Goal: Task Accomplishment & Management: Complete application form

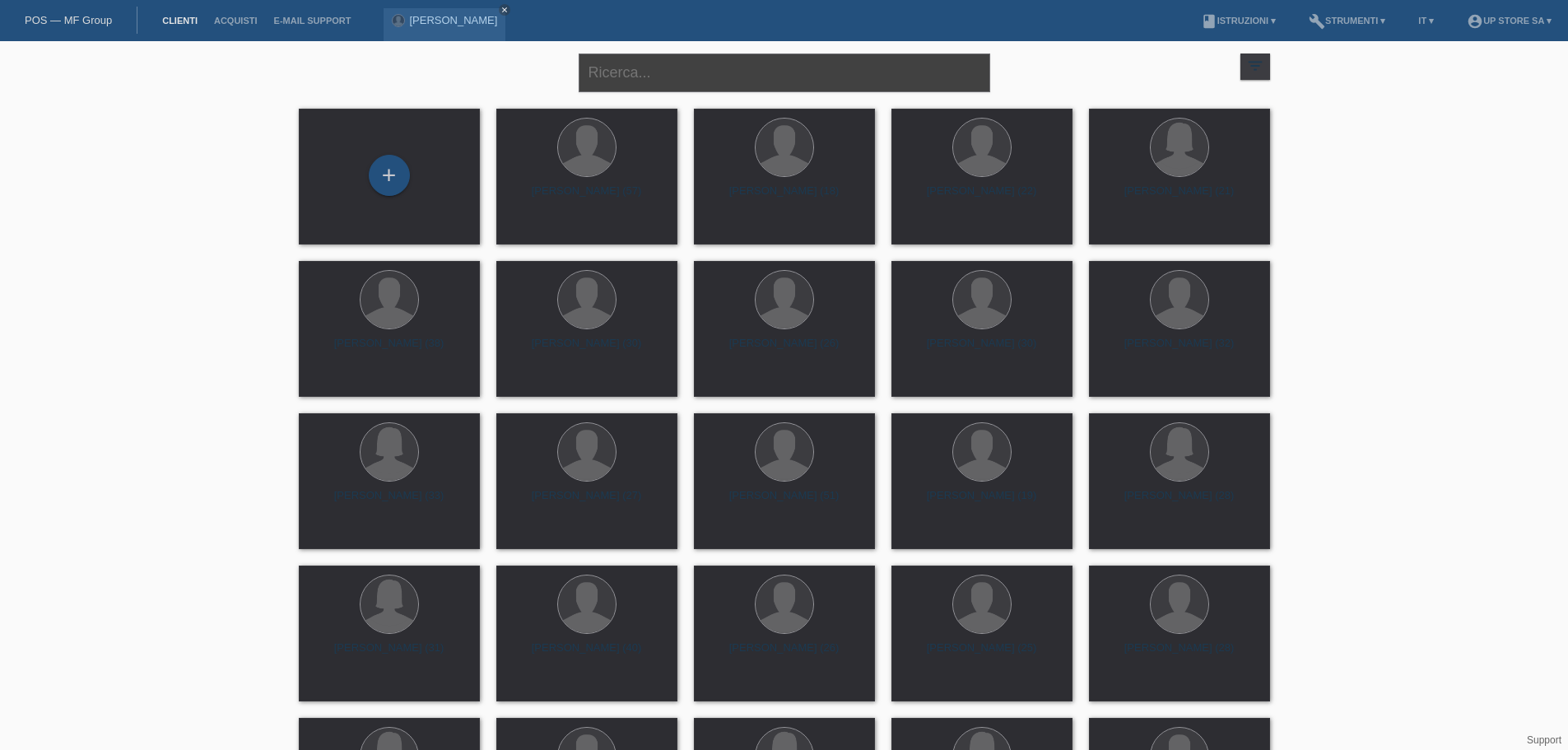
click at [641, 82] on input "text" at bounding box center [784, 73] width 412 height 39
type input "rei"
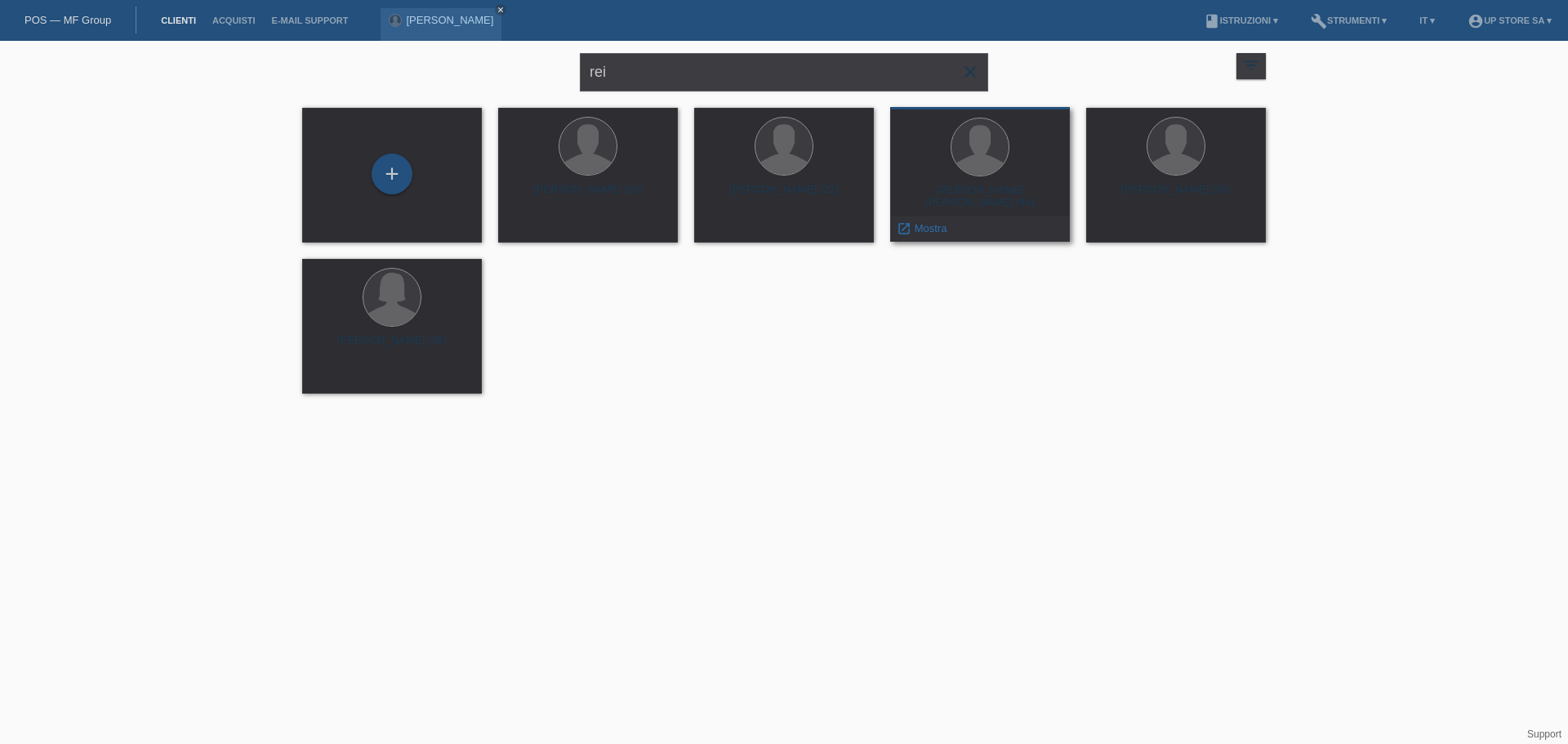
click at [1036, 193] on div "Christian Beniamino Reinhardt (44)" at bounding box center [981, 197] width 153 height 26
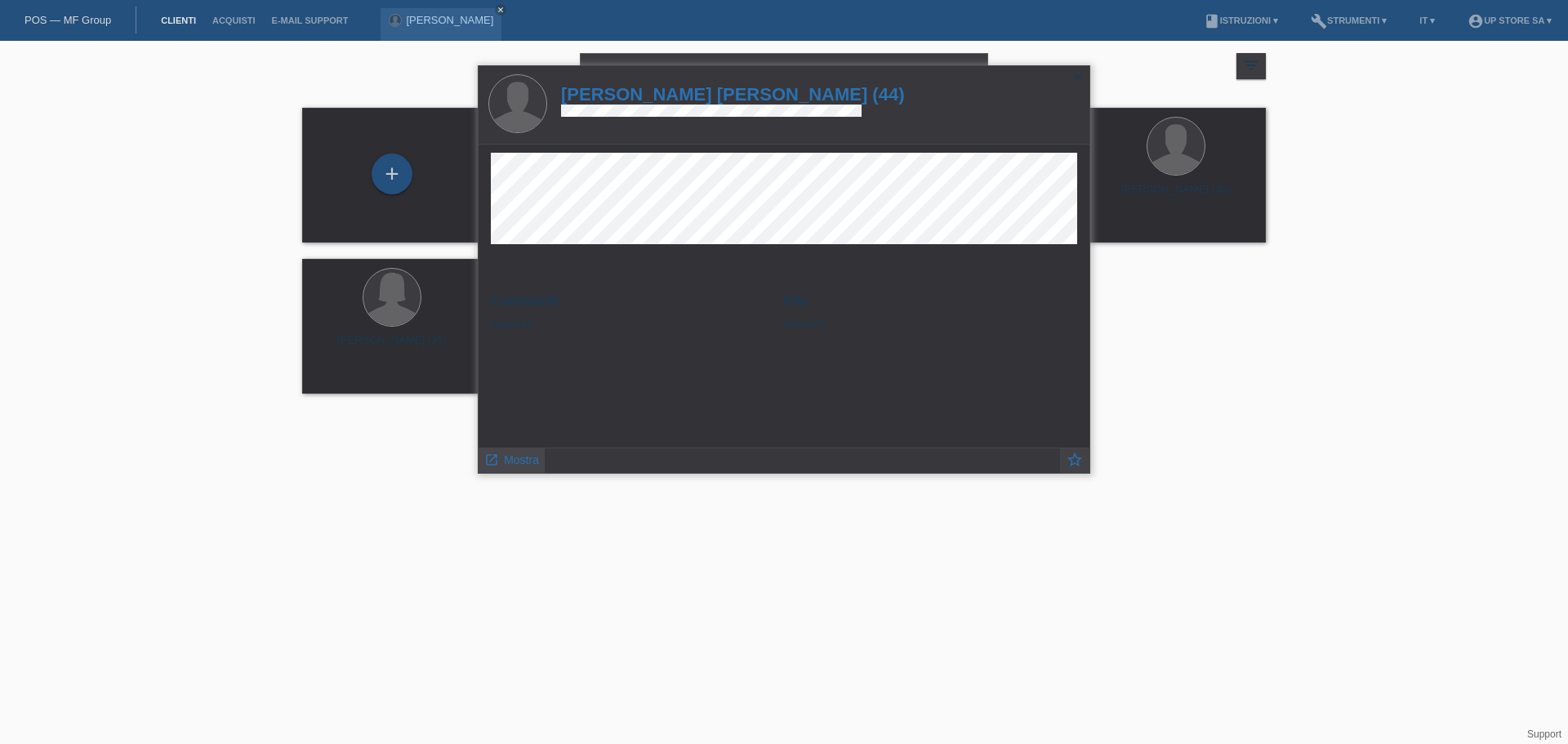
click at [523, 459] on span "Mostra" at bounding box center [521, 459] width 35 height 13
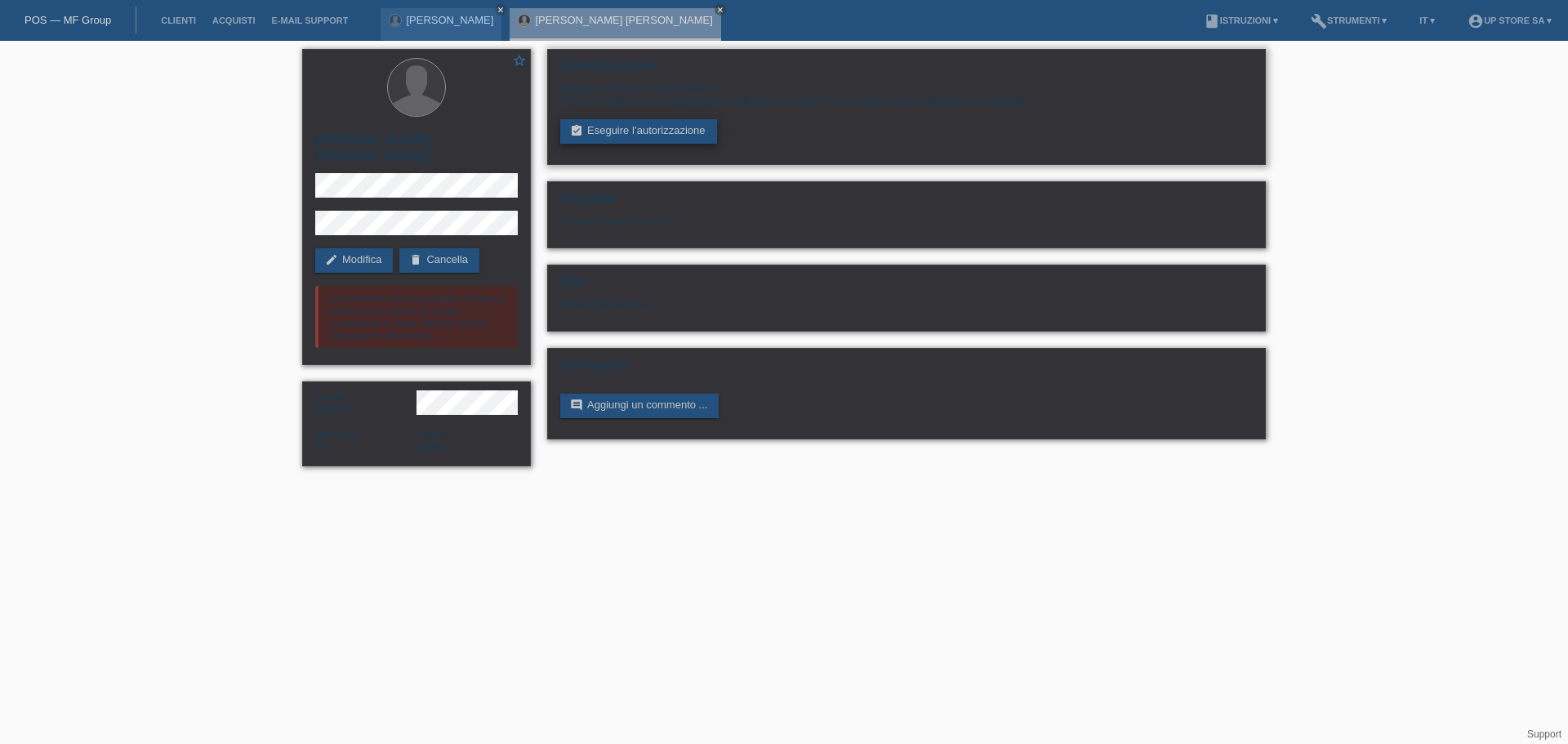
click at [638, 139] on link "assignment_turned_in Eseguire l’autorizzazione" at bounding box center [639, 132] width 157 height 24
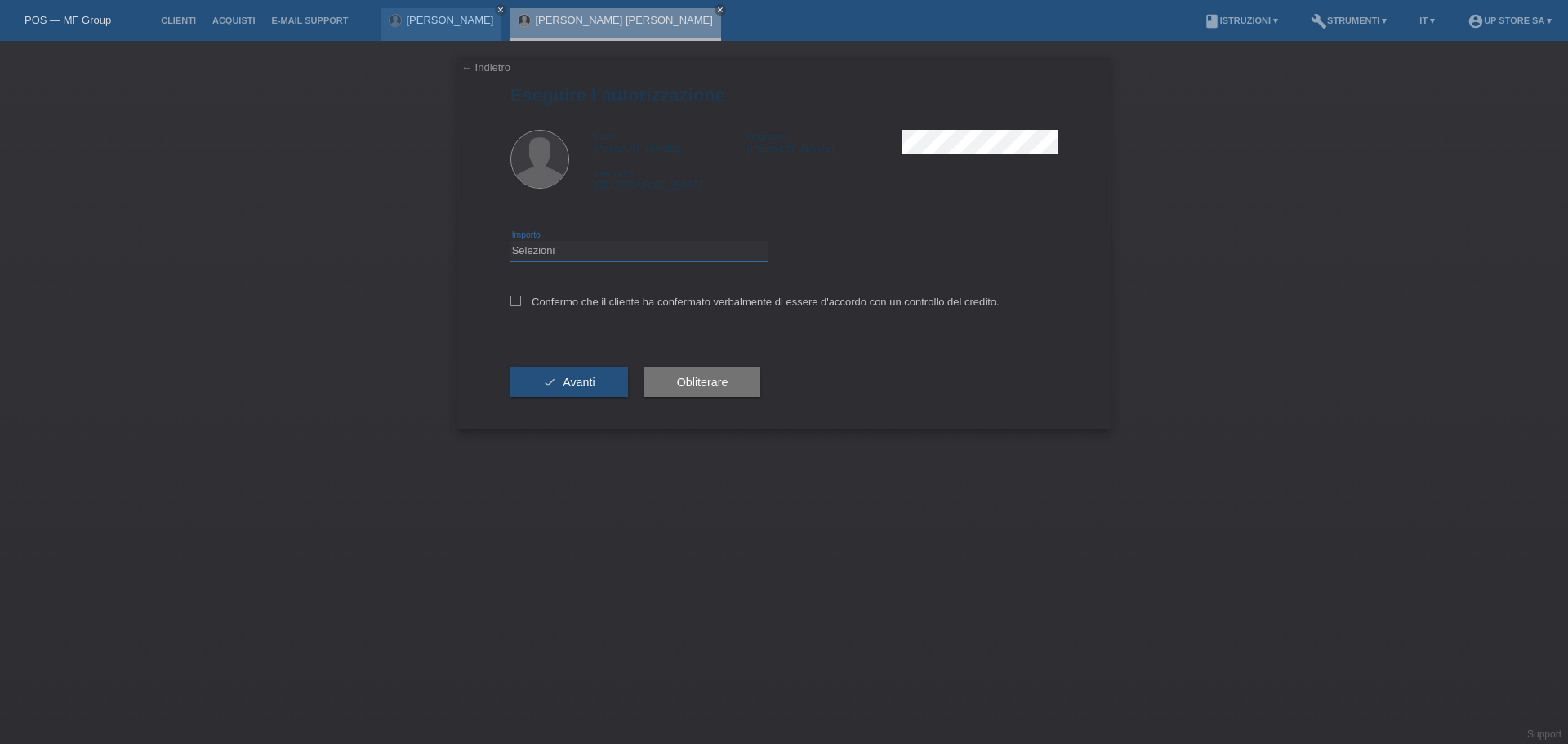
click at [602, 248] on select "Selezioni CHF 1.00 - CHF 499.00 CHF 500.00 - CHF 1'999.00 CHF 2'000.00 - CHF 6'…" at bounding box center [639, 250] width 257 height 19
select select "3"
click at [511, 240] on select "Selezioni CHF 1.00 - CHF 499.00 CHF 500.00 - CHF 1'999.00 CHF 2'000.00 - CHF 6'…" at bounding box center [639, 250] width 257 height 19
click at [554, 309] on div "Confermo che il cliente ha confermato verbalmente di essere d'accordo con un co…" at bounding box center [784, 308] width 547 height 56
click at [540, 297] on label "Confermo che il cliente ha confermato verbalmente di essere d'accordo con un co…" at bounding box center [755, 301] width 489 height 12
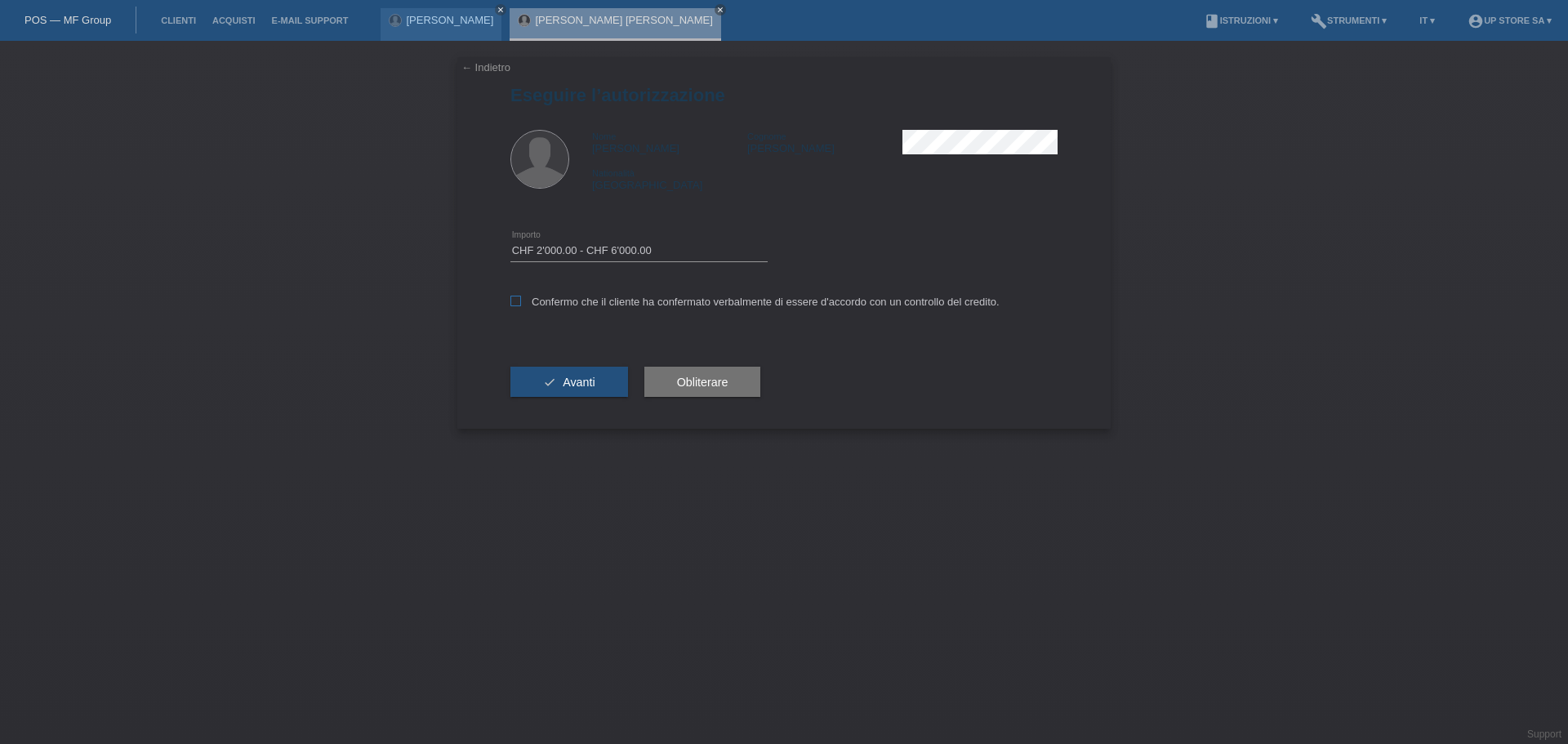
click at [521, 297] on input "Confermo che il cliente ha confermato verbalmente di essere d'accordo con un co…" at bounding box center [516, 301] width 10 height 10
checkbox input "true"
click at [578, 375] on span "Avanti" at bounding box center [579, 382] width 32 height 13
select select "3"
click at [716, 10] on icon "close" at bounding box center [720, 10] width 8 height 8
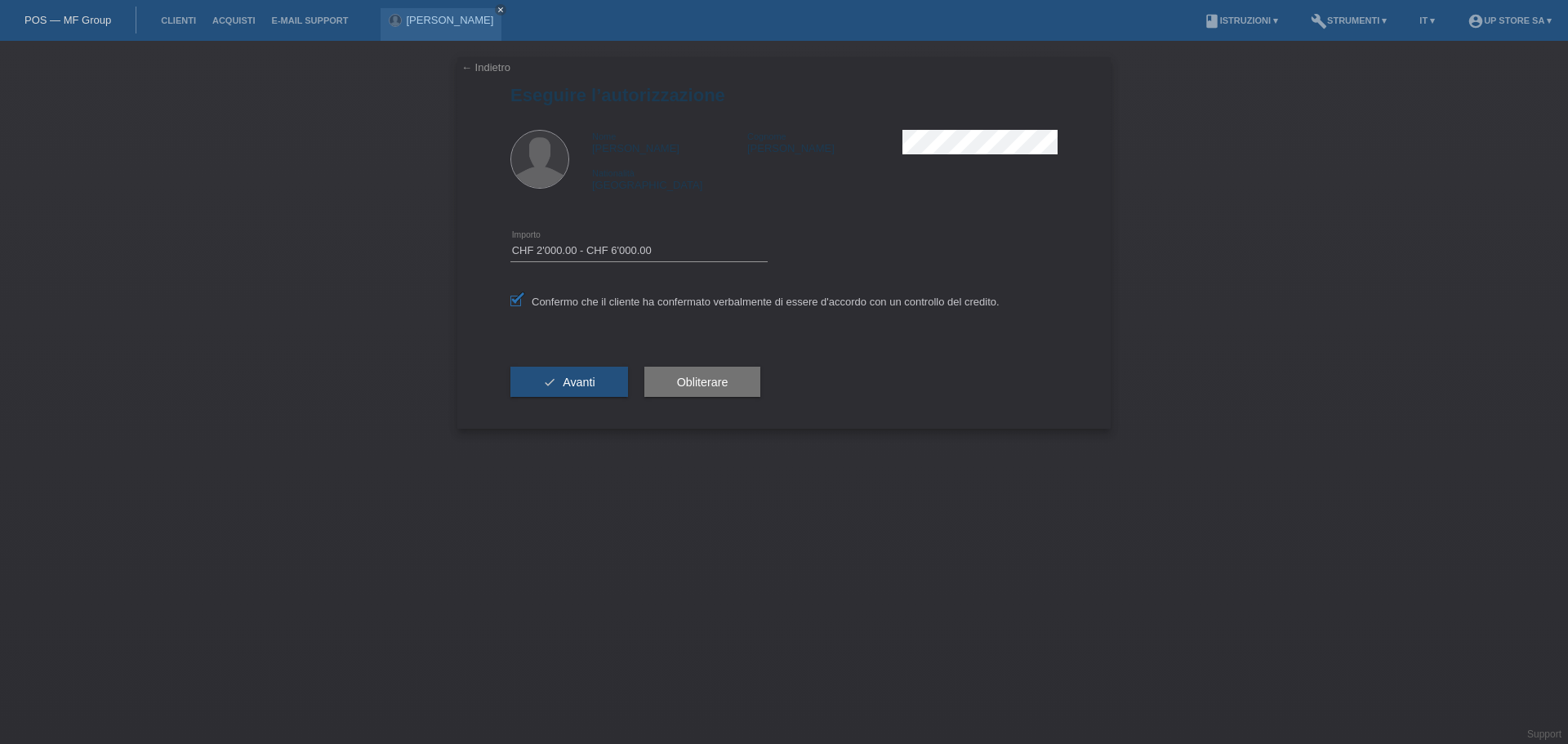
click at [629, 301] on label "Confermo che il cliente ha confermato verbalmente di essere d'accordo con un co…" at bounding box center [755, 301] width 489 height 12
click at [521, 301] on input "Confermo che il cliente ha confermato verbalmente di essere d'accordo con un co…" at bounding box center [516, 301] width 10 height 10
checkbox input "false"
click at [494, 65] on link "← Indietro" at bounding box center [486, 67] width 49 height 12
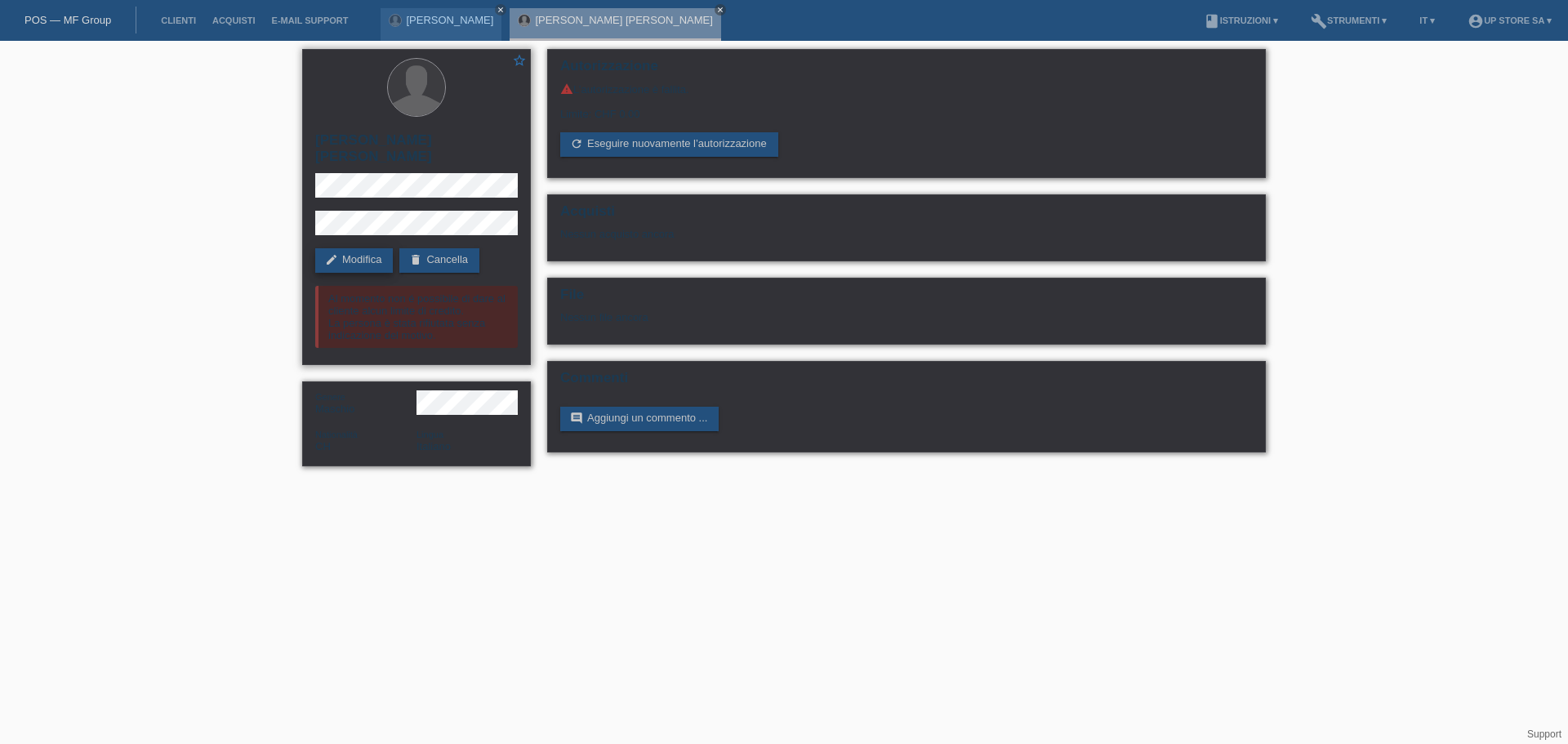
click at [384, 260] on link "edit Modifica" at bounding box center [354, 260] width 78 height 24
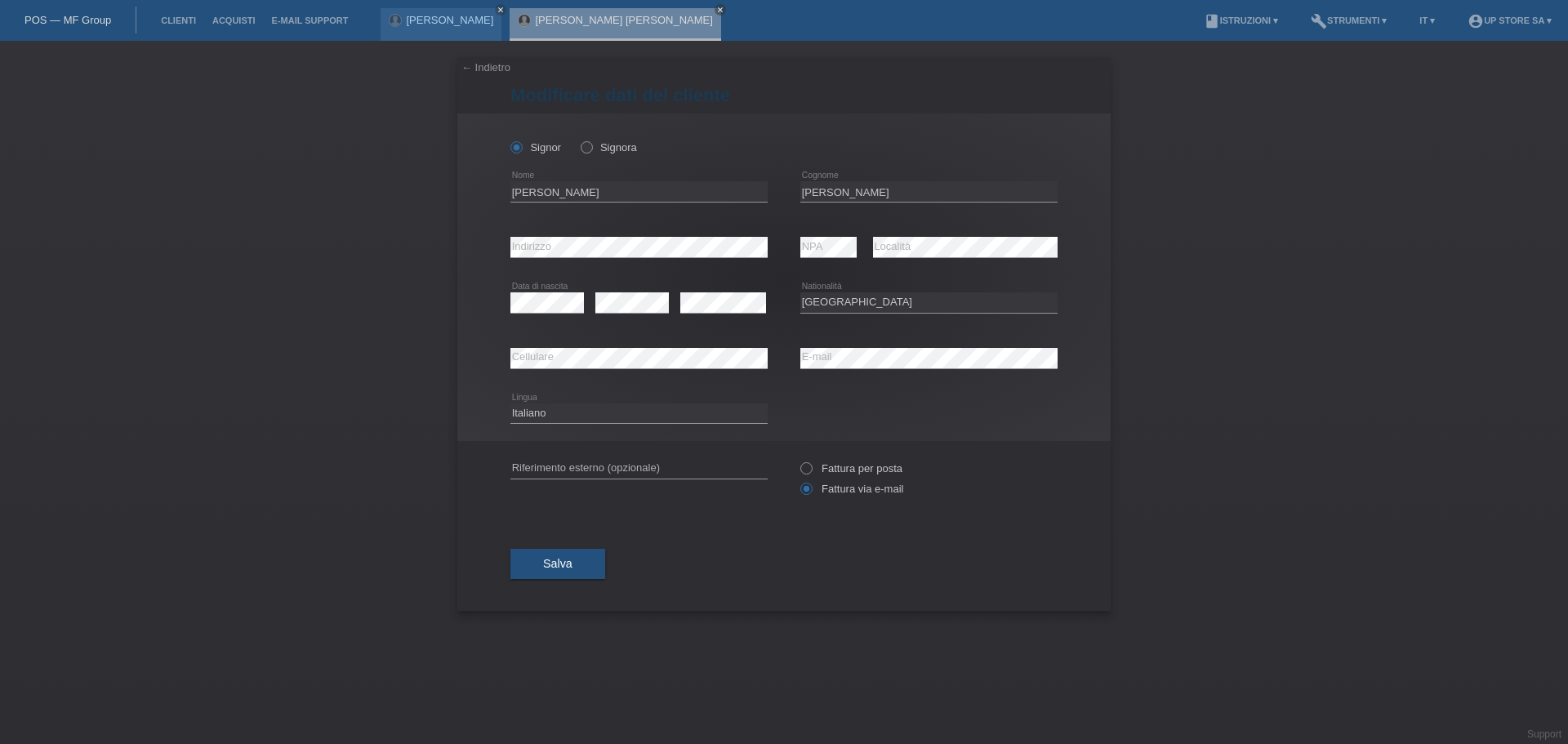
select select "CH"
click at [344, 337] on div "← Indietro Modificare dati del cliente Signor Signora error Nome" at bounding box center [784, 392] width 1568 height 703
click at [569, 562] on span "Salva" at bounding box center [558, 563] width 30 height 13
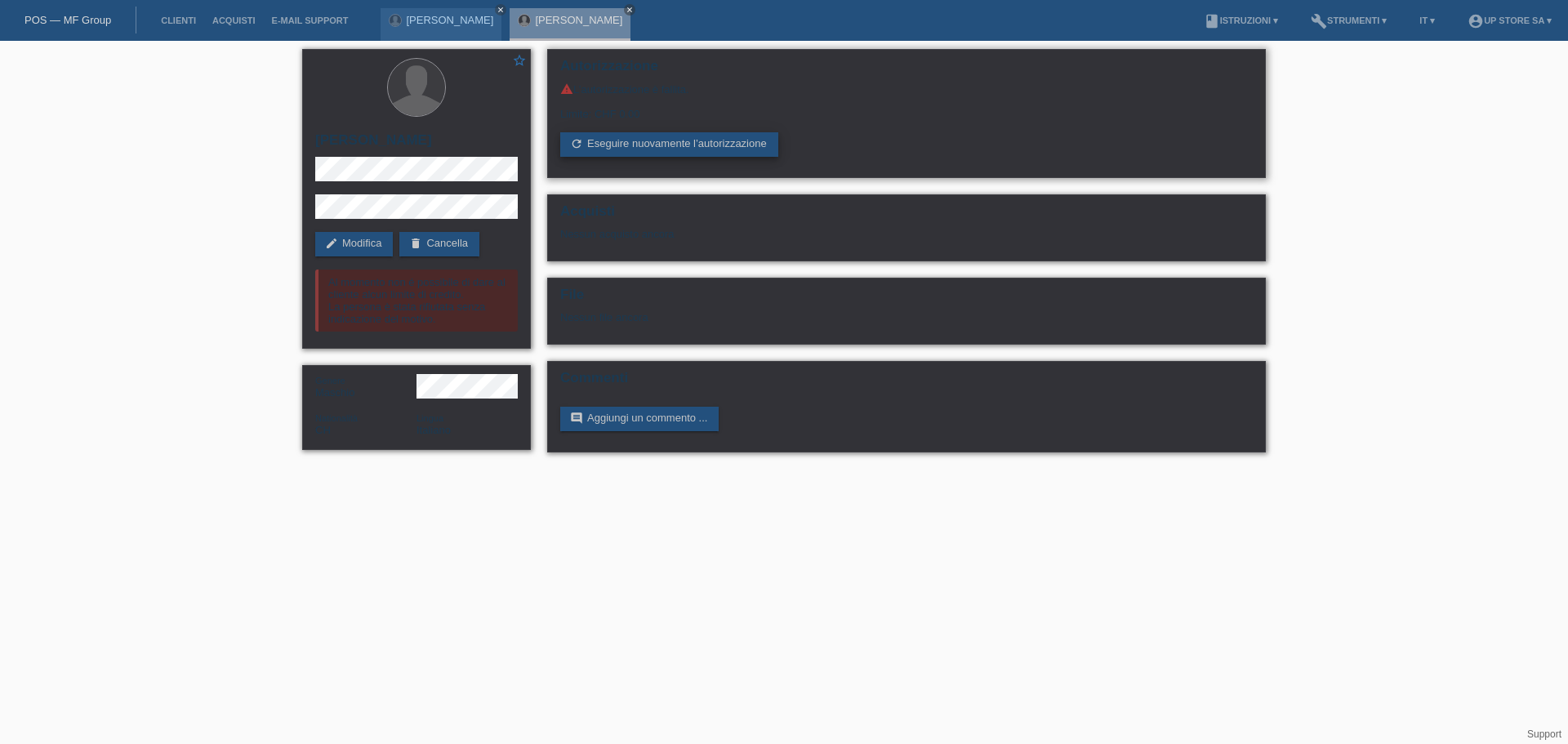
click at [675, 145] on link "refresh Eseguire nuovamente l’autorizzazione" at bounding box center [669, 145] width 218 height 24
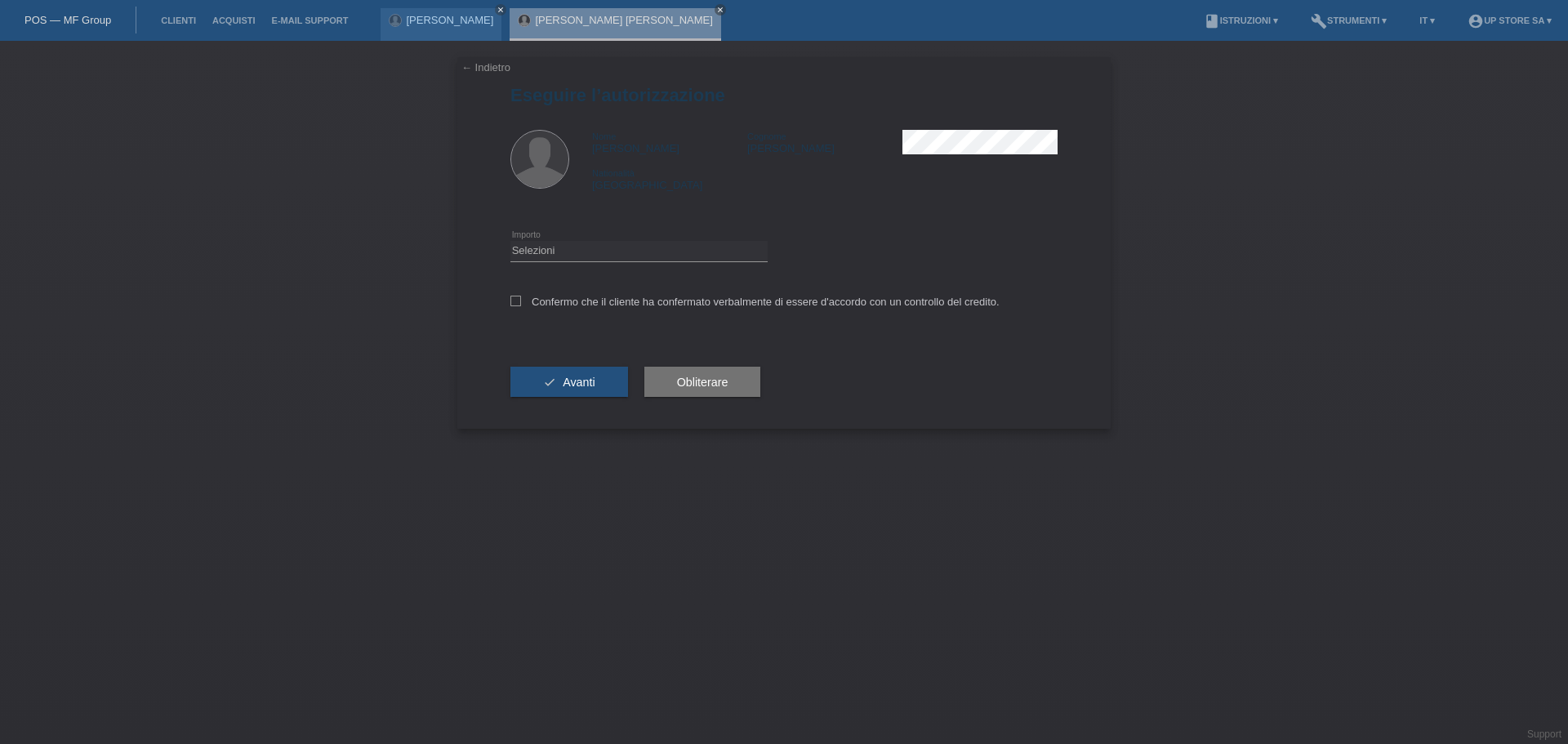
click at [591, 240] on div "Selezioni CHF 1.00 - CHF 499.00 CHF 500.00 - CHF 1'999.00 CHF 2'000.00 - CHF 6'…" at bounding box center [639, 252] width 257 height 56
click at [601, 254] on select "Selezioni CHF 1.00 - CHF 499.00 CHF 500.00 - CHF 1'999.00 CHF 2'000.00 - CHF 6'…" at bounding box center [639, 250] width 257 height 19
select select "2"
click at [511, 240] on select "Selezioni CHF 1.00 - CHF 499.00 CHF 500.00 - CHF 1'999.00 CHF 2'000.00 - CHF 6'…" at bounding box center [639, 250] width 257 height 19
click at [540, 296] on label "Confermo che il cliente ha confermato verbalmente di essere d'accordo con un co…" at bounding box center [755, 301] width 489 height 12
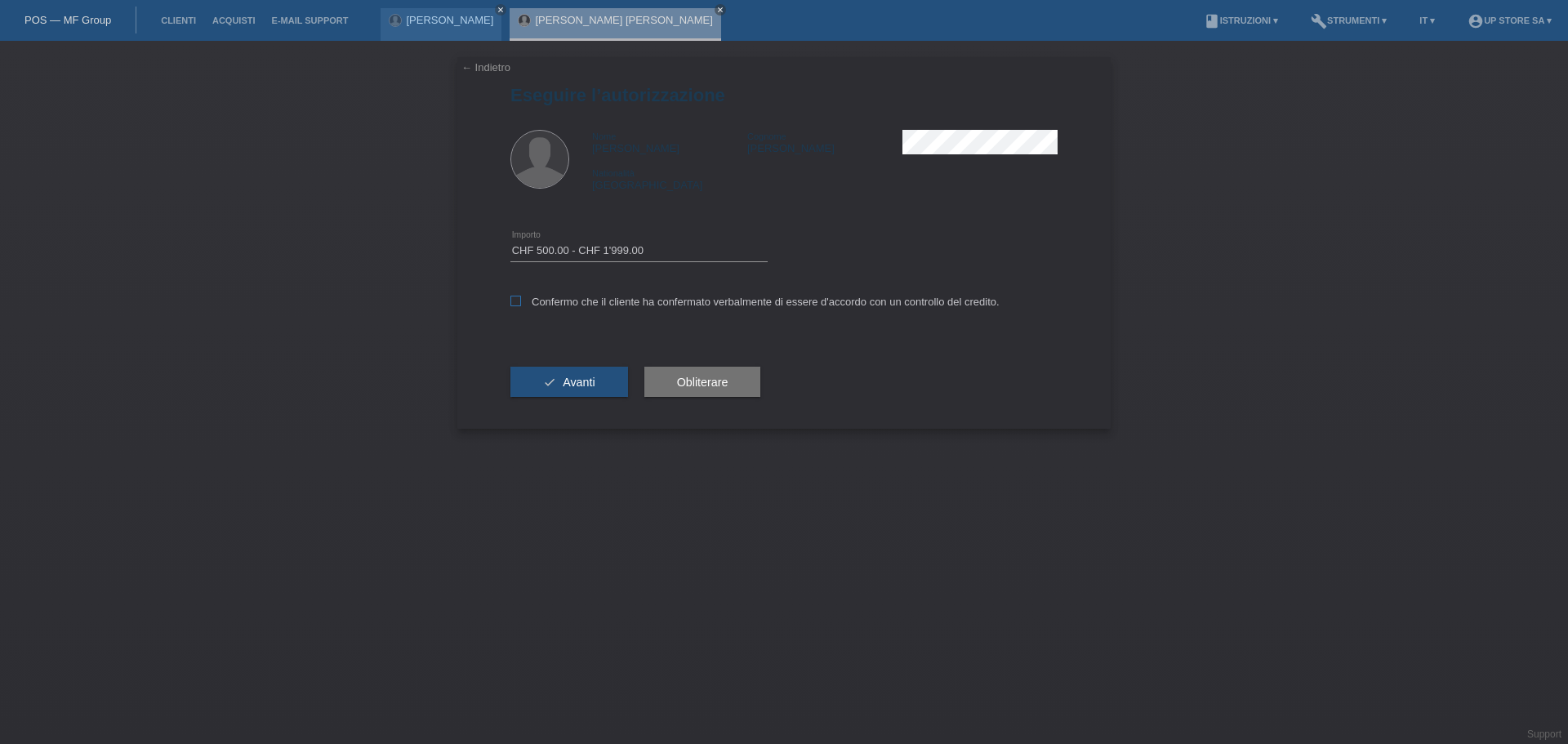
click at [521, 296] on input "Confermo che il cliente ha confermato verbalmente di essere d'accordo con un co…" at bounding box center [516, 301] width 10 height 10
checkbox input "true"
click at [560, 382] on button "check Avanti" at bounding box center [569, 382] width 118 height 31
